Goal: Complete application form: Complete application form

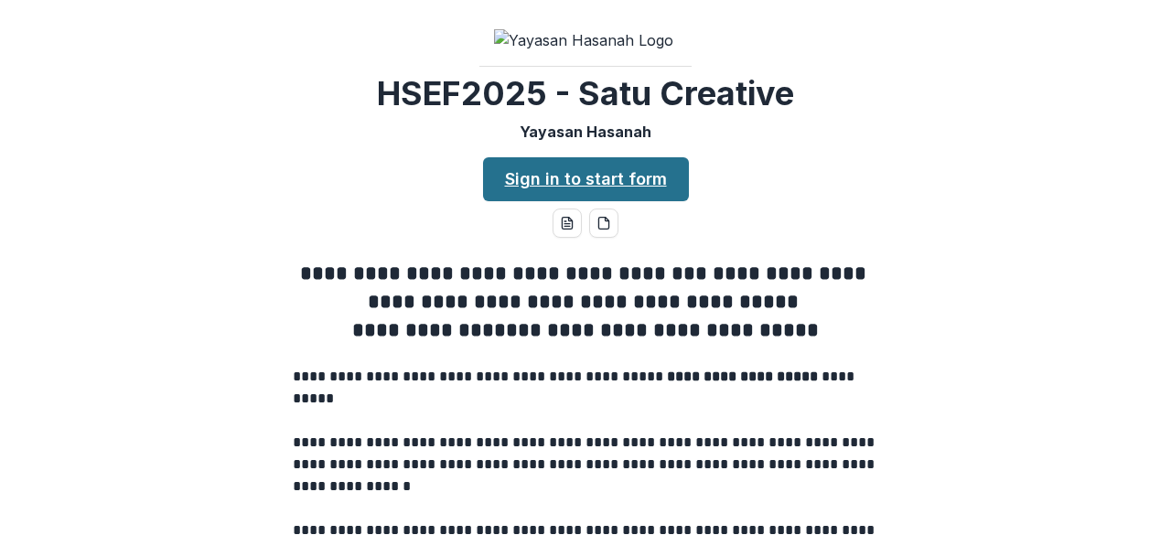
click at [642, 201] on link "Sign in to start form" at bounding box center [586, 179] width 206 height 44
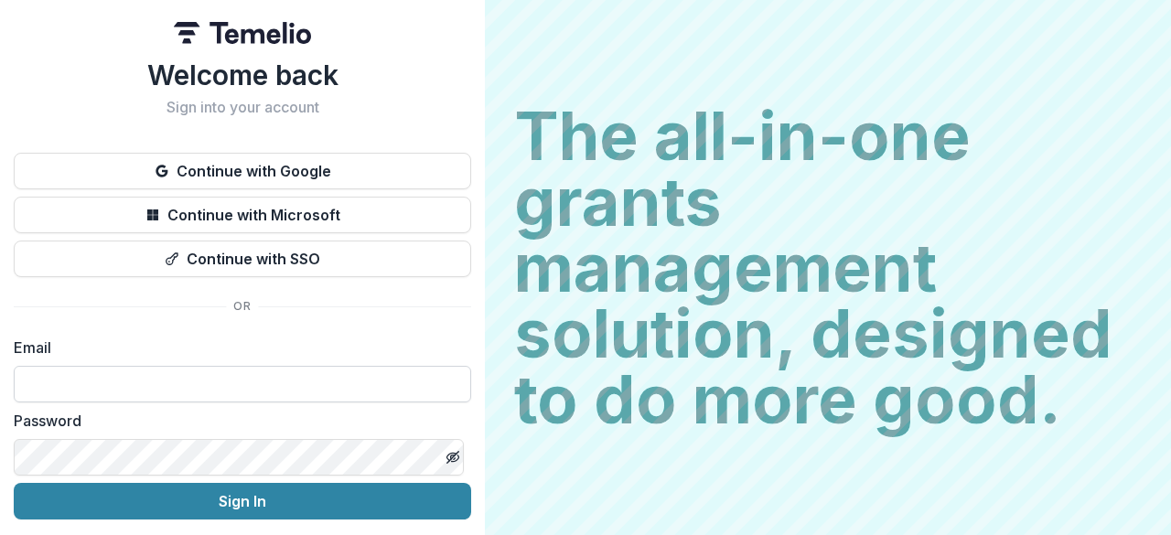
click at [200, 383] on input at bounding box center [242, 384] width 457 height 37
type input "**********"
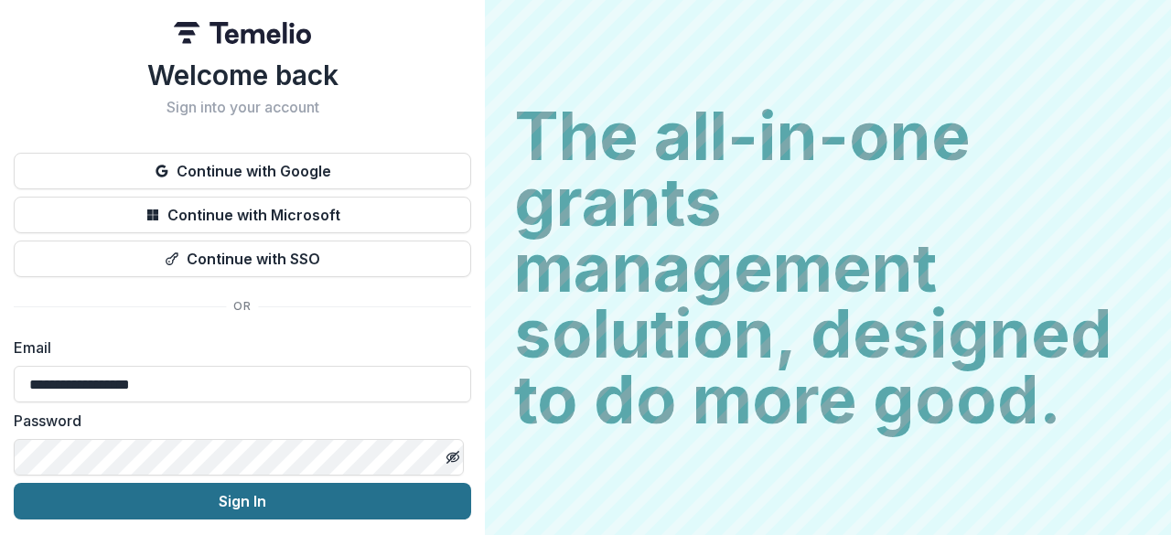
click at [207, 502] on button "Sign In" at bounding box center [242, 501] width 457 height 37
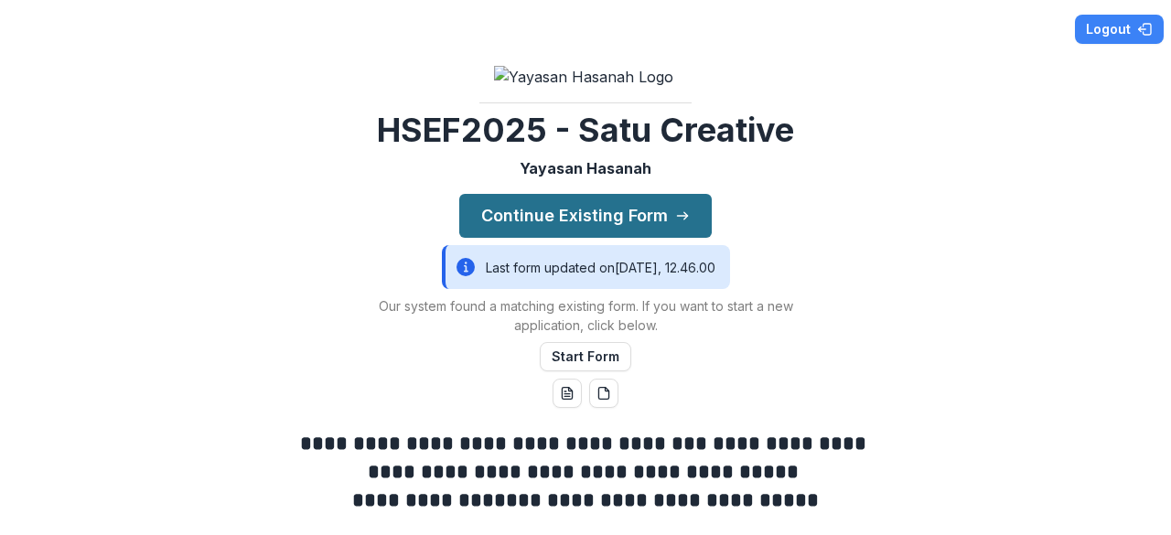
scroll to position [134, 0]
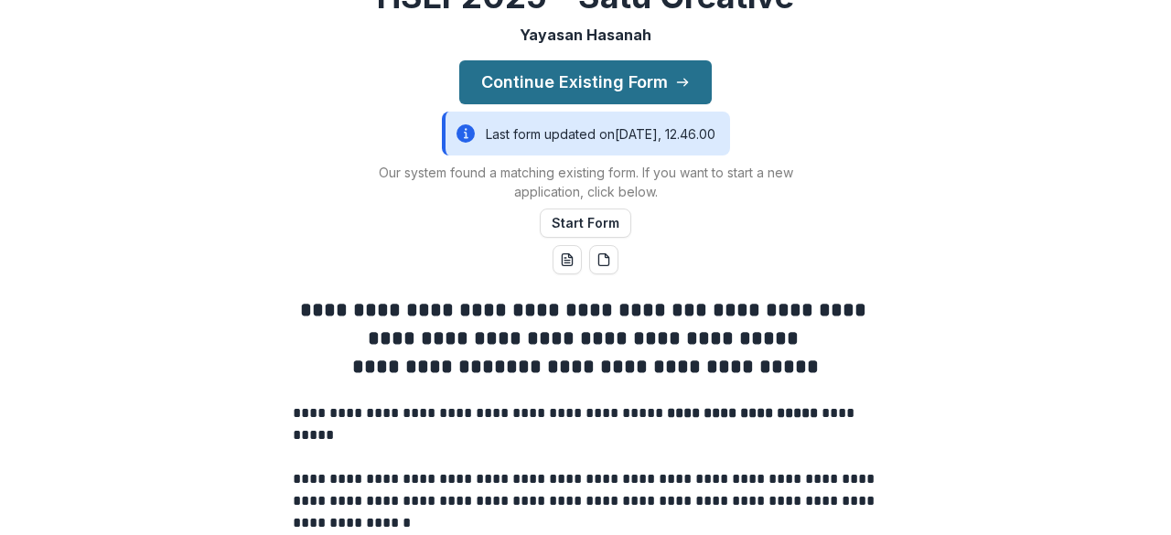
click at [580, 104] on button "Continue Existing Form" at bounding box center [585, 82] width 252 height 44
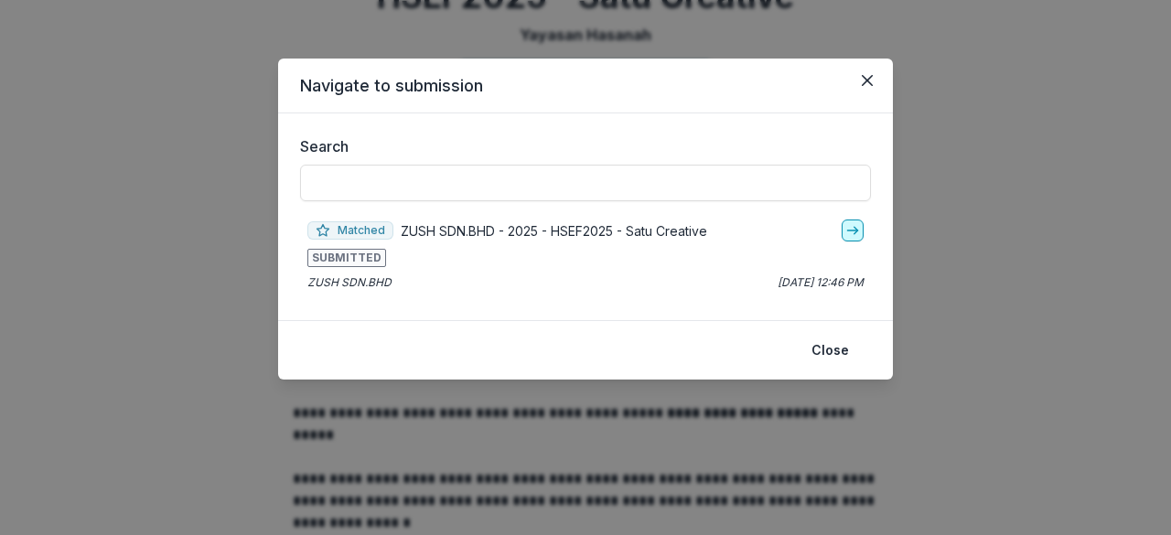
click at [856, 231] on polyline "go-to" at bounding box center [856, 230] width 4 height 7
